Goal: Information Seeking & Learning: Compare options

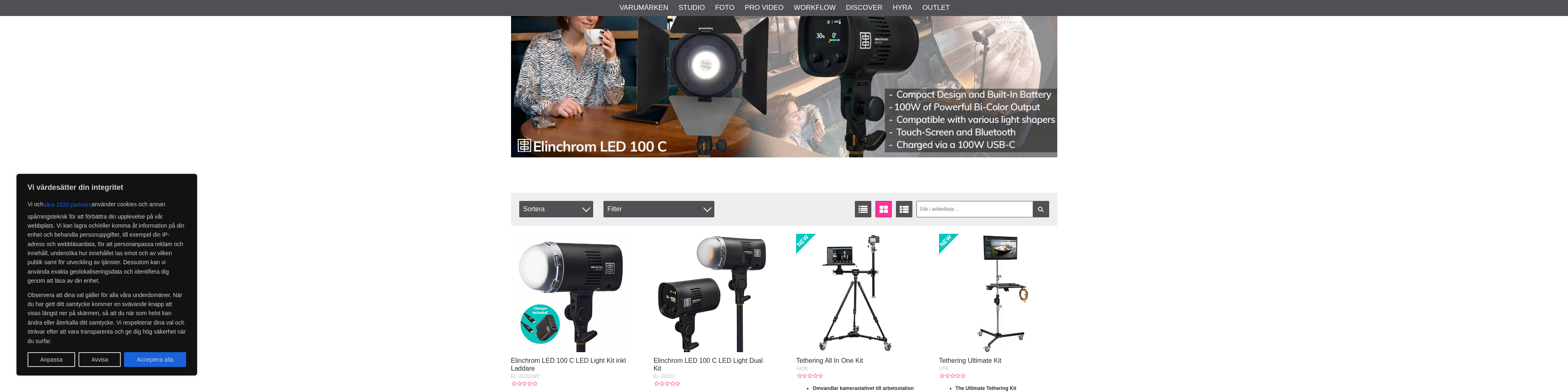
scroll to position [123, 0]
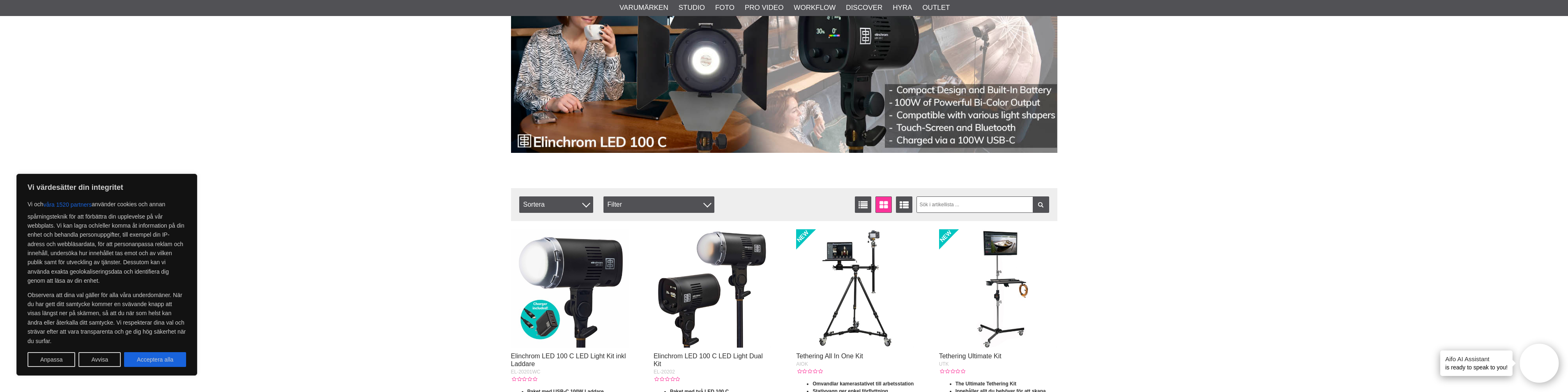
click at [844, 259] on img at bounding box center [855, 289] width 118 height 118
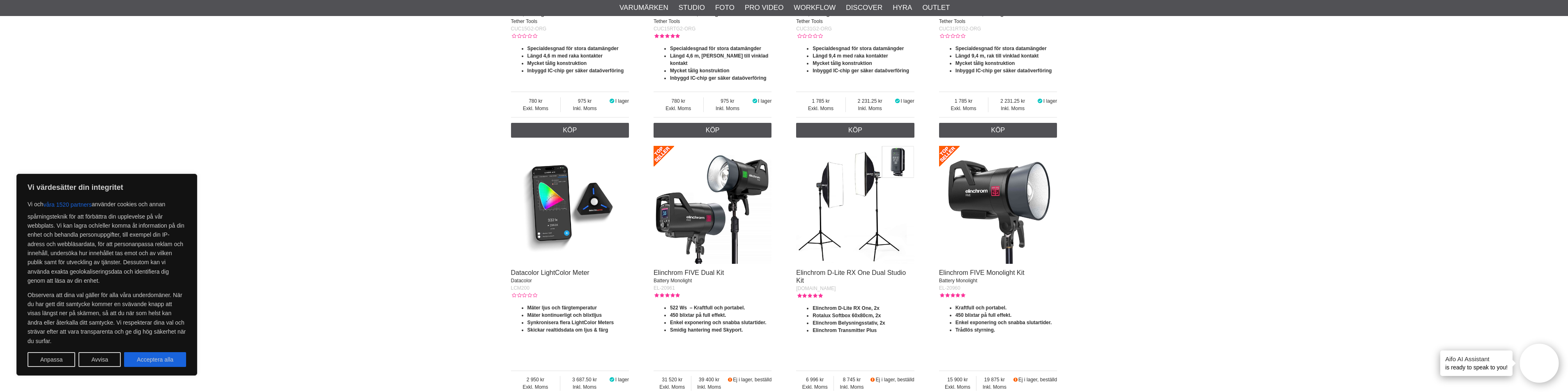
scroll to position [1233, 0]
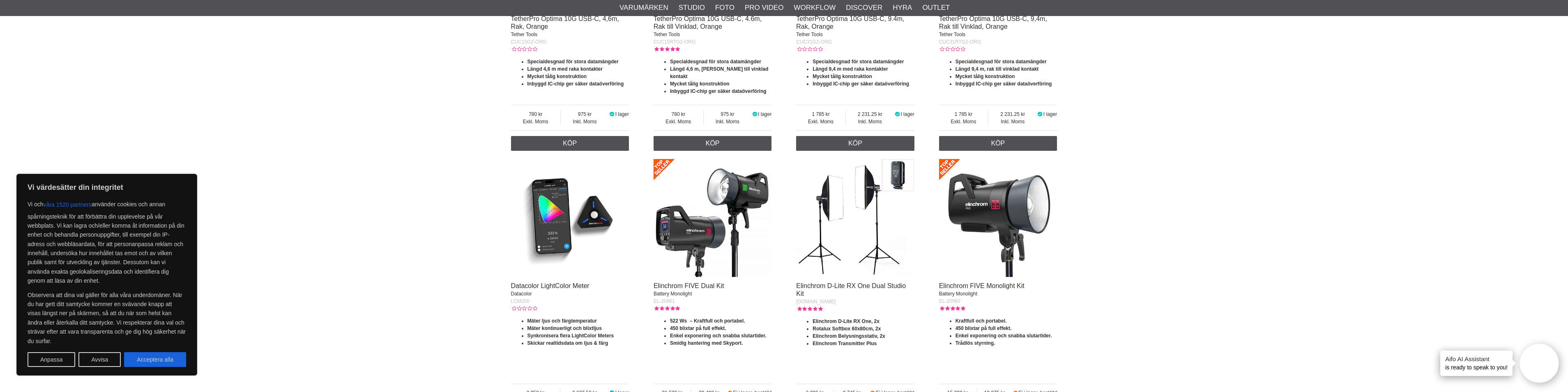
click at [696, 182] on img at bounding box center [713, 218] width 118 height 118
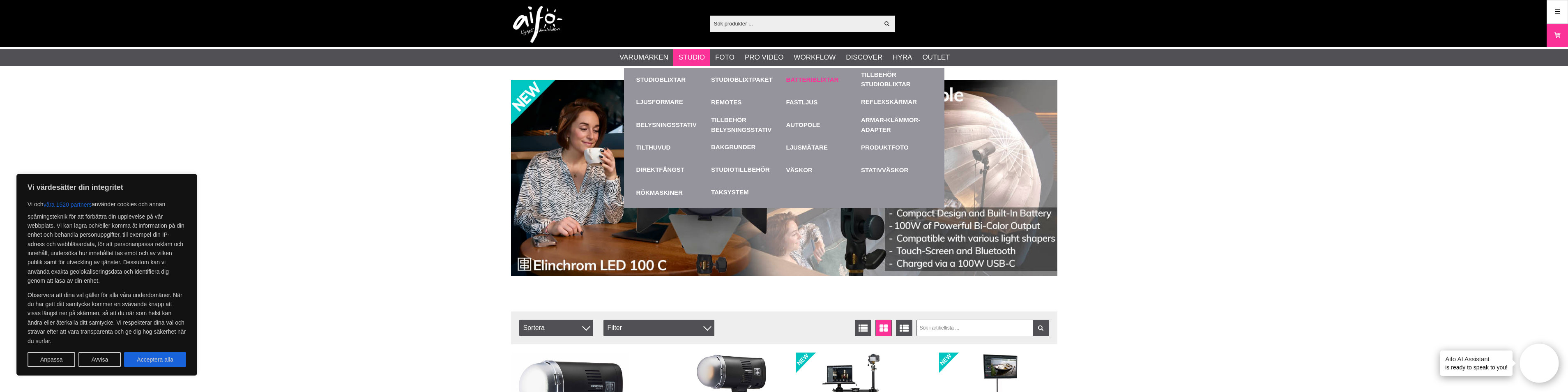
click at [814, 79] on link "Batteriblixtar" at bounding box center [822, 79] width 71 height 23
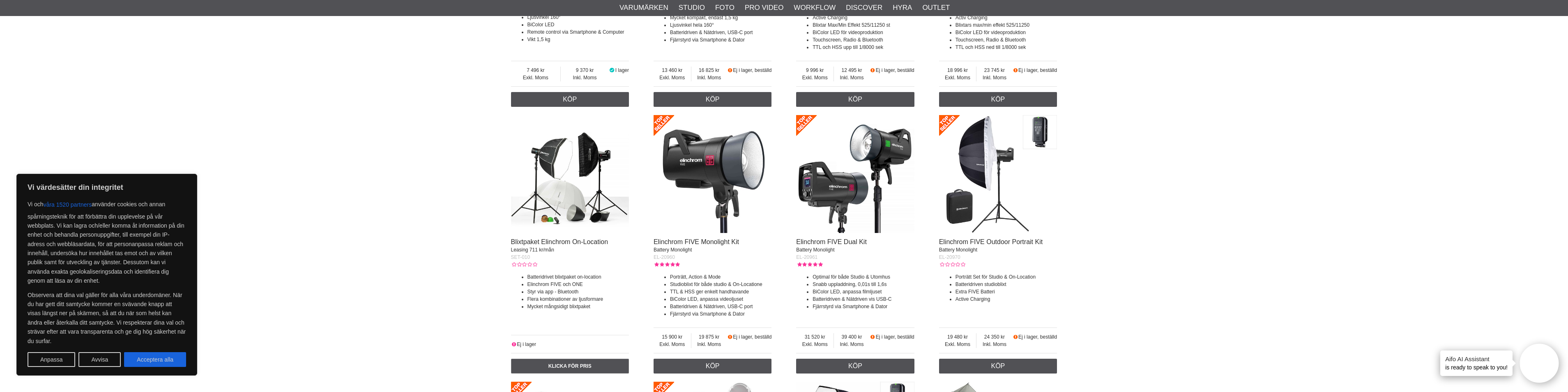
scroll to position [698, 0]
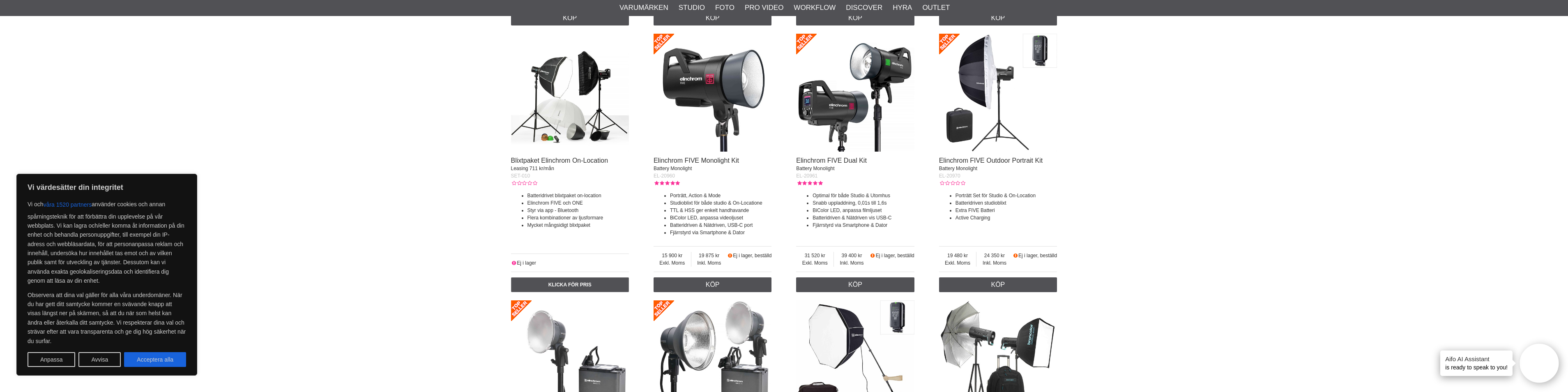
click at [712, 90] on img at bounding box center [713, 93] width 118 height 118
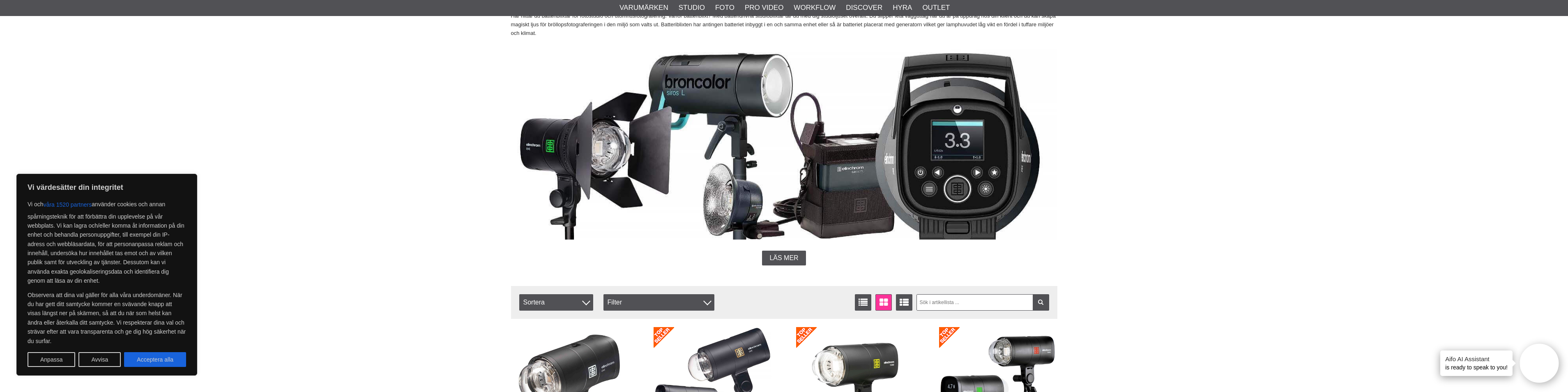
scroll to position [205, 0]
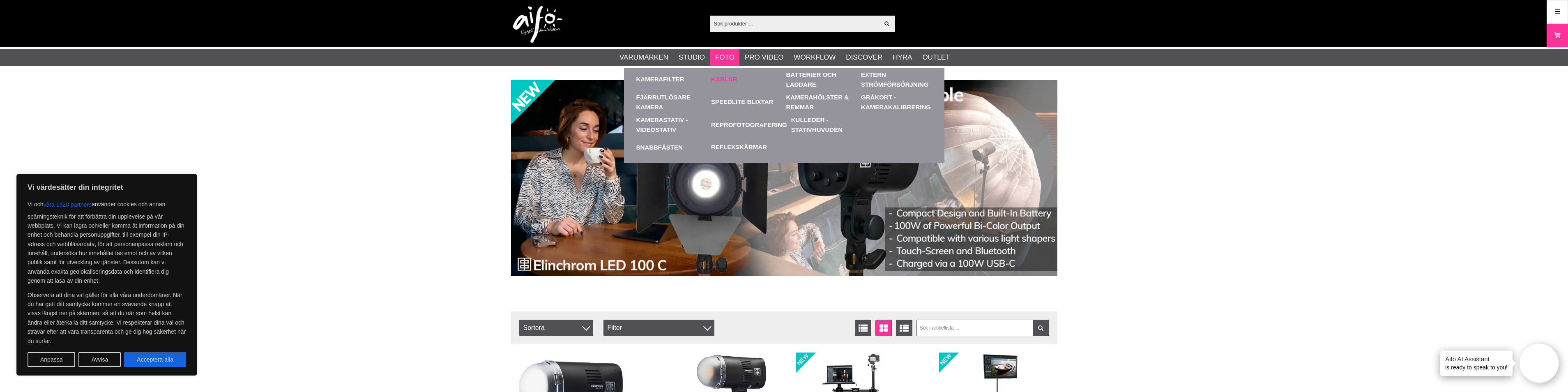
click at [726, 77] on link "Kablar" at bounding box center [724, 80] width 26 height 10
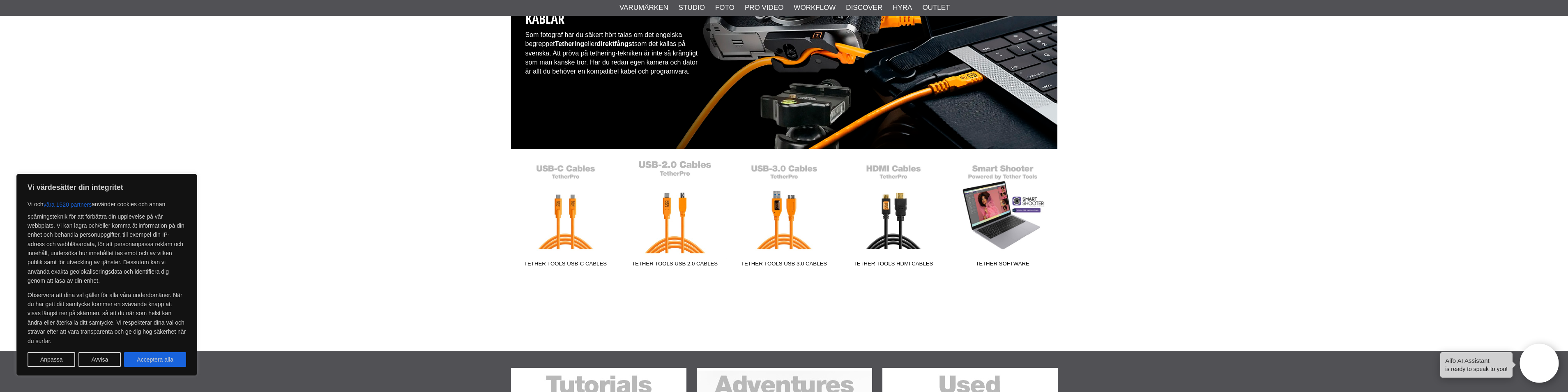
scroll to position [123, 0]
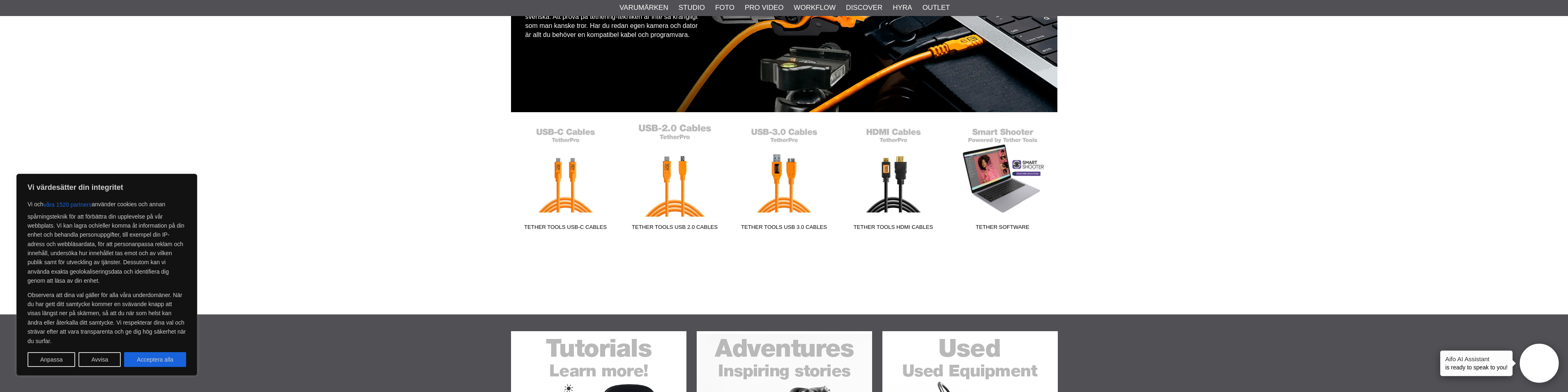
click at [671, 198] on link "Tether Tools USB 2.0 Cables" at bounding box center [675, 178] width 110 height 111
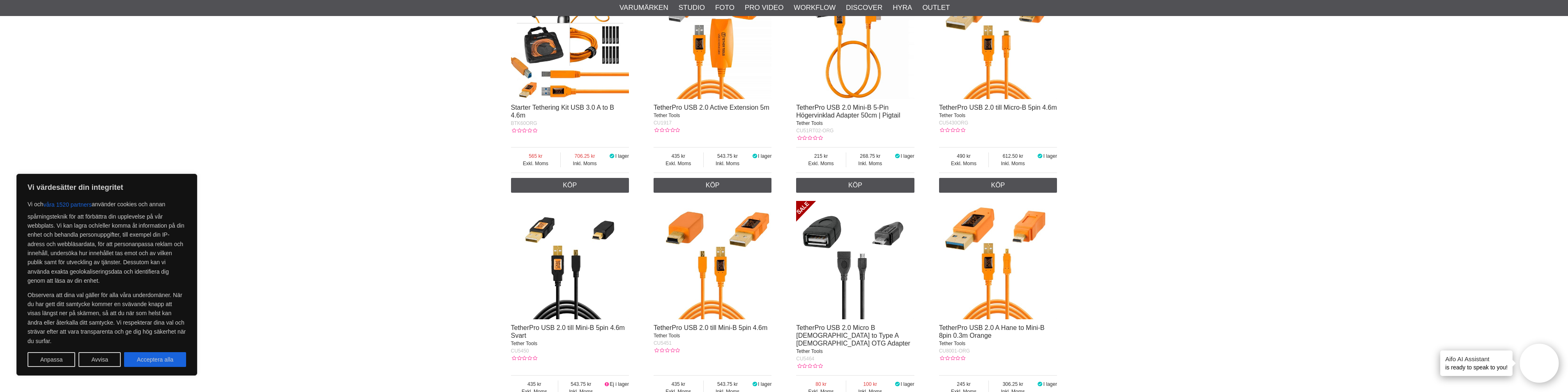
scroll to position [369, 0]
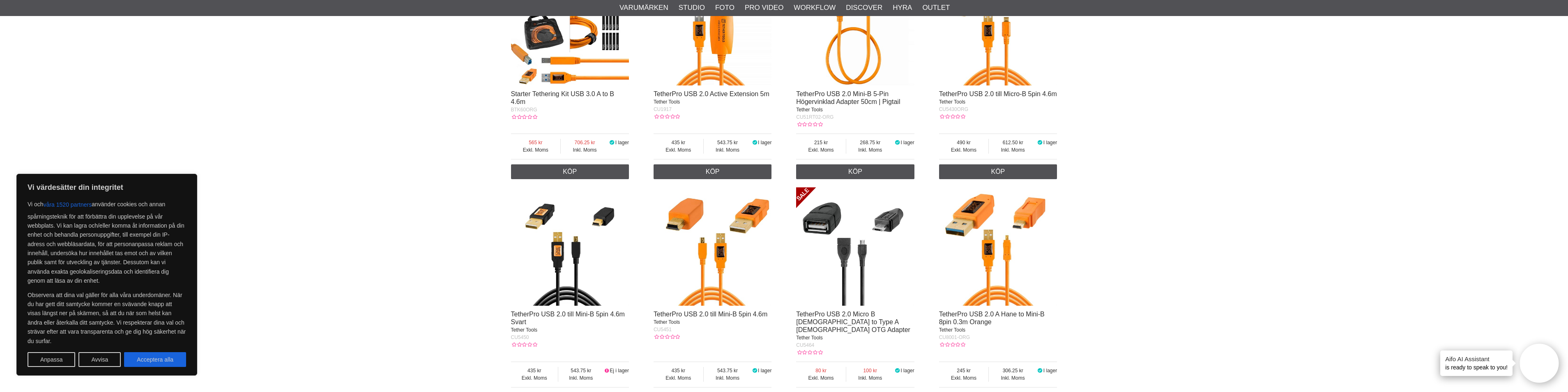
click at [849, 223] on img at bounding box center [855, 247] width 118 height 118
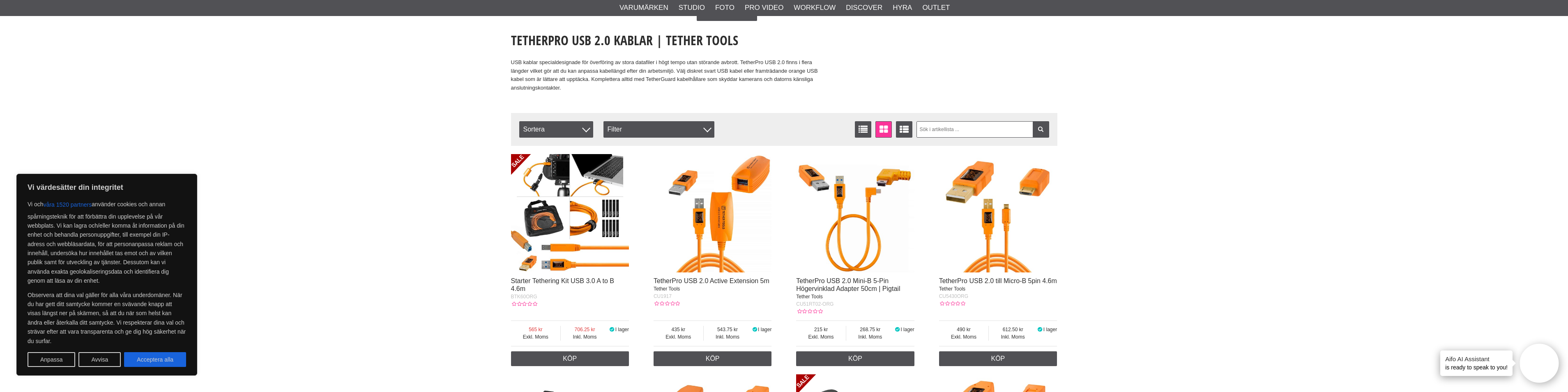
scroll to position [164, 0]
